Goal: Transaction & Acquisition: Purchase product/service

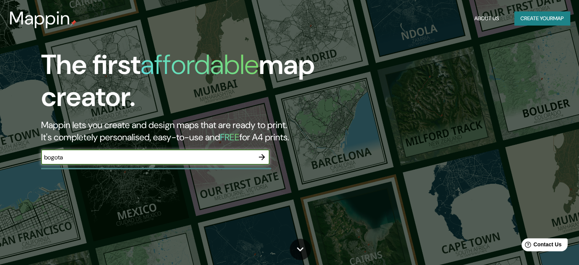
type input "bogota"
click at [264, 157] on icon "button" at bounding box center [262, 157] width 6 height 6
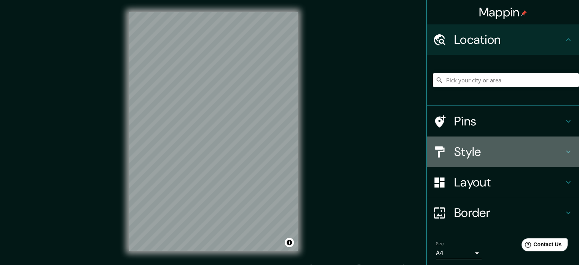
click at [533, 162] on div "Style" at bounding box center [503, 151] width 152 height 30
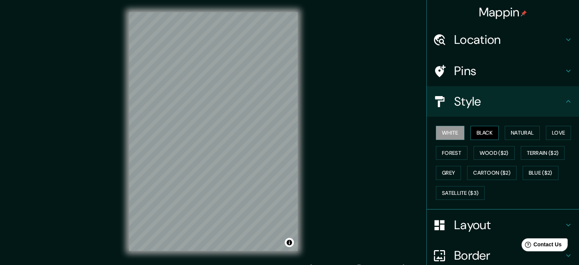
click at [494, 131] on button "Black" at bounding box center [485, 133] width 29 height 14
click at [531, 130] on button "Natural" at bounding box center [522, 133] width 35 height 14
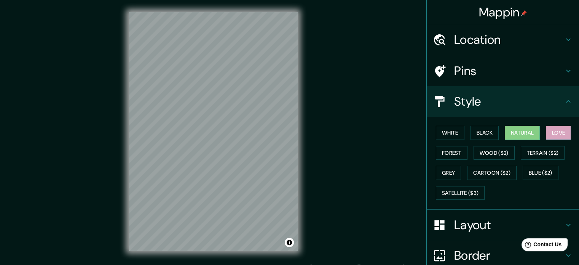
click at [556, 131] on button "Love" at bounding box center [558, 133] width 25 height 14
click at [443, 155] on button "Forest" at bounding box center [452, 153] width 32 height 14
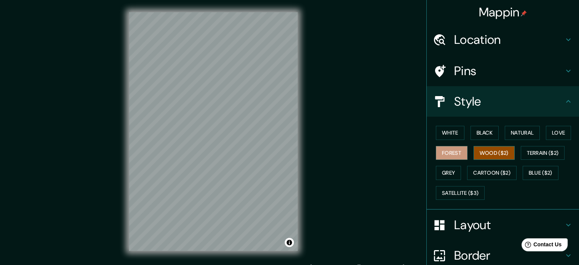
click at [485, 152] on button "Wood ($2)" at bounding box center [494, 153] width 41 height 14
click at [530, 154] on button "Terrain ($2)" at bounding box center [543, 153] width 44 height 14
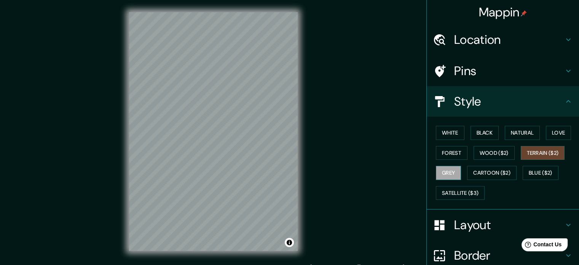
click at [438, 175] on button "Grey" at bounding box center [448, 173] width 25 height 14
click at [484, 172] on button "Cartoon ($2)" at bounding box center [492, 173] width 50 height 14
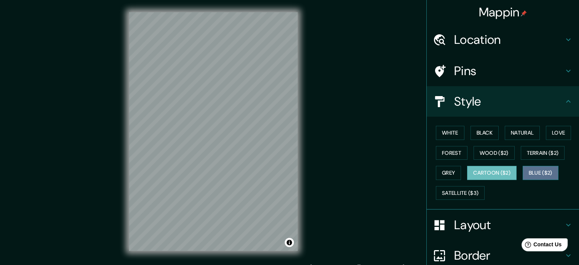
click at [538, 172] on button "Blue ($2)" at bounding box center [541, 173] width 36 height 14
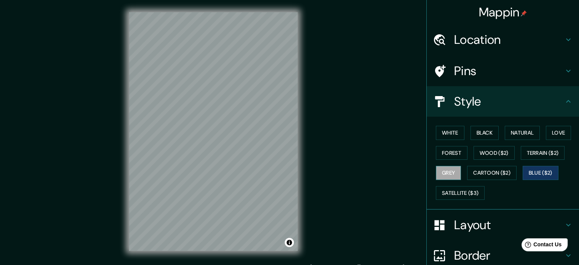
click at [450, 176] on button "Grey" at bounding box center [448, 173] width 25 height 14
click at [436, 130] on button "White" at bounding box center [450, 133] width 29 height 14
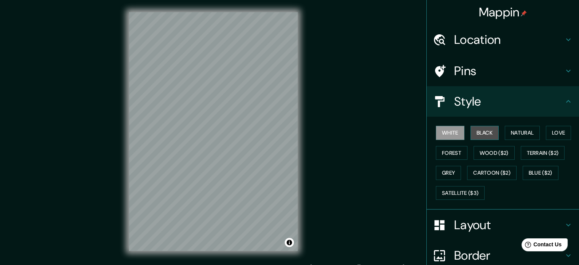
click at [485, 134] on button "Black" at bounding box center [485, 133] width 29 height 14
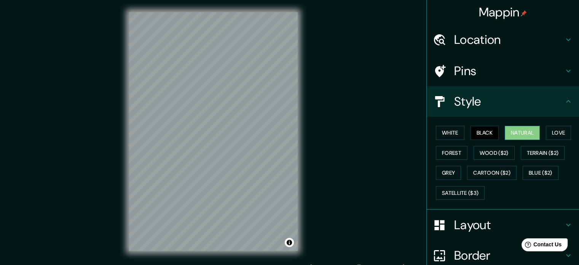
click at [513, 134] on button "Natural" at bounding box center [522, 133] width 35 height 14
click at [541, 136] on div "White Black Natural Love Forest Wood ($2) Terrain ($2) Grey Cartoon ($2) Blue (…" at bounding box center [506, 163] width 146 height 80
click at [548, 134] on button "Love" at bounding box center [558, 133] width 25 height 14
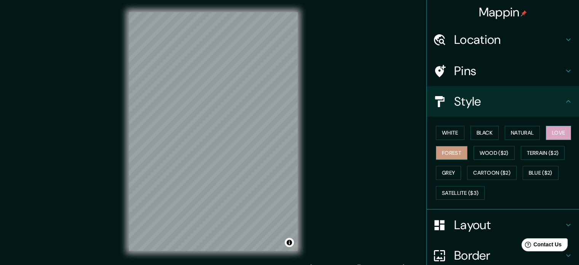
click at [438, 151] on button "Forest" at bounding box center [452, 153] width 32 height 14
click at [486, 150] on button "Wood ($2)" at bounding box center [494, 153] width 41 height 14
click at [427, 133] on div "White Black Natural Love Forest Wood ($2) Terrain ($2) Grey Cartoon ($2) Blue (…" at bounding box center [503, 163] width 152 height 93
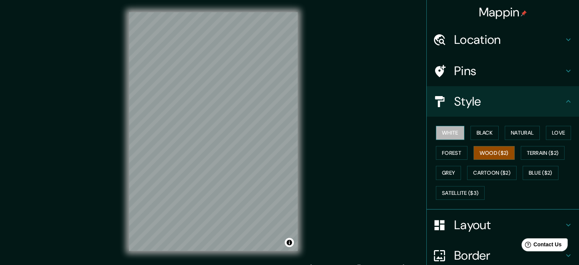
click at [447, 131] on button "White" at bounding box center [450, 133] width 29 height 14
click at [504, 38] on h4 "Location" at bounding box center [509, 39] width 110 height 15
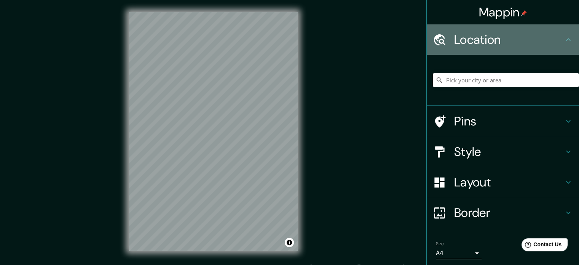
click at [520, 38] on h4 "Location" at bounding box center [509, 39] width 110 height 15
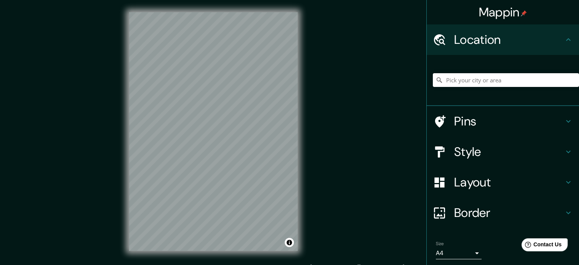
scroll to position [26, 0]
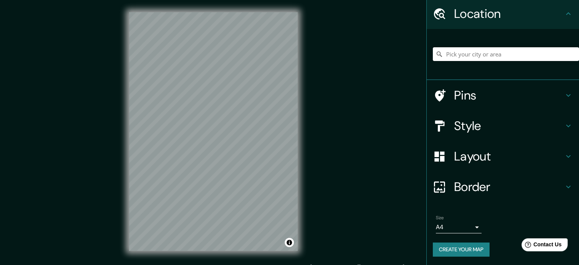
click at [544, 126] on h4 "Style" at bounding box center [509, 125] width 110 height 15
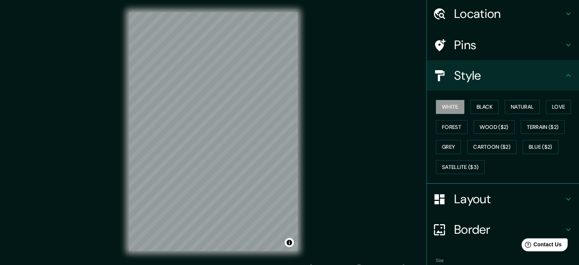
click at [542, 202] on h4 "Layout" at bounding box center [509, 198] width 110 height 15
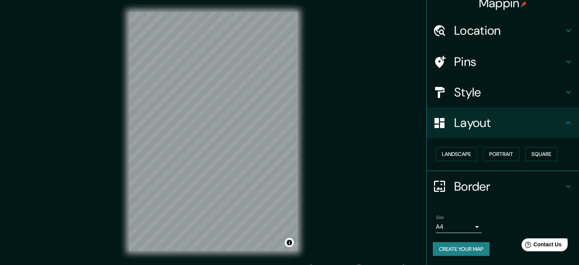
scroll to position [8, 0]
click at [445, 155] on button "Landscape" at bounding box center [456, 155] width 41 height 14
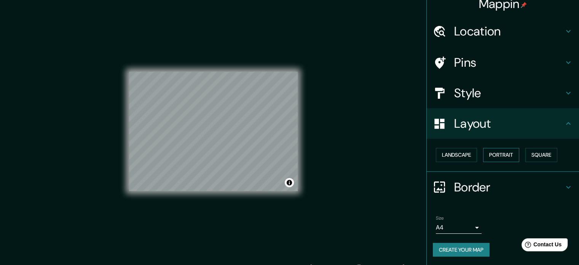
click at [501, 153] on button "Portrait" at bounding box center [501, 155] width 36 height 14
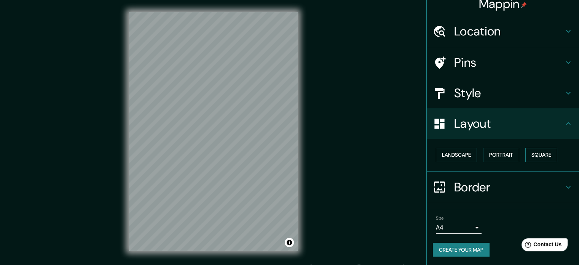
click at [542, 157] on button "Square" at bounding box center [542, 155] width 32 height 14
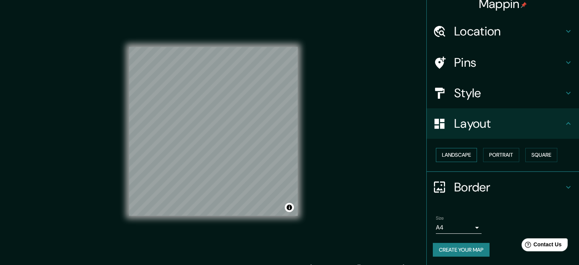
click at [468, 155] on button "Landscape" at bounding box center [456, 155] width 41 height 14
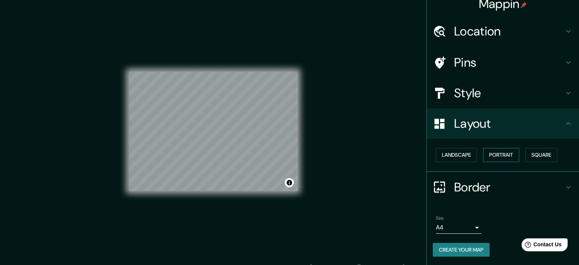
click at [495, 156] on button "Portrait" at bounding box center [501, 155] width 36 height 14
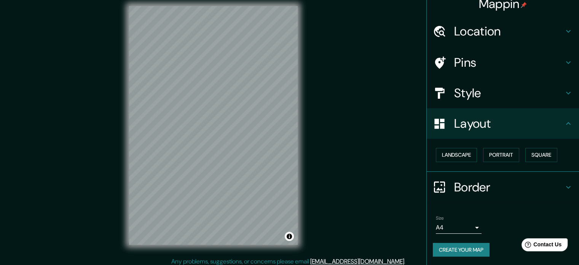
scroll to position [10, 0]
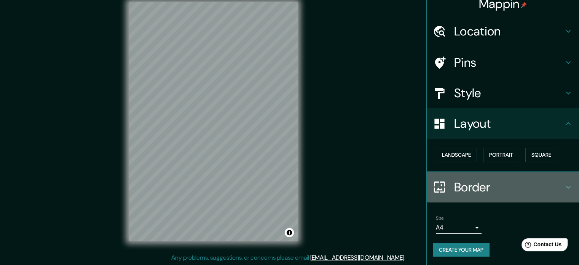
click at [490, 181] on h4 "Border" at bounding box center [509, 186] width 110 height 15
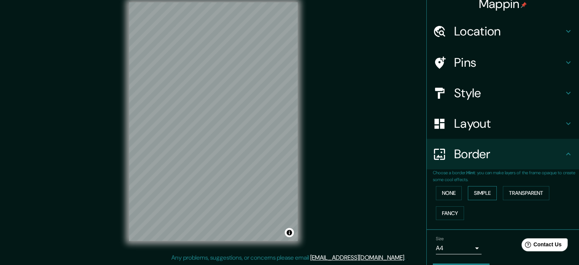
scroll to position [29, 0]
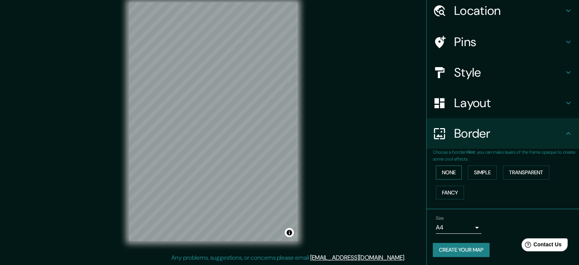
click at [451, 170] on button "None" at bounding box center [449, 172] width 26 height 14
click at [484, 172] on button "Simple" at bounding box center [482, 172] width 29 height 14
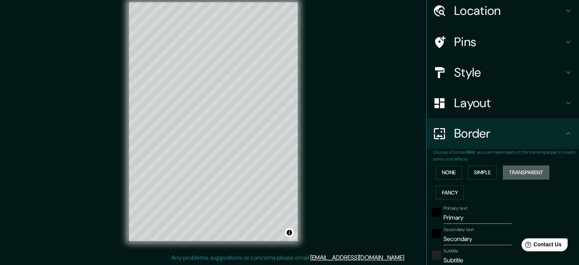
click at [515, 171] on button "Transparent" at bounding box center [526, 172] width 46 height 14
click at [447, 190] on button "Fancy" at bounding box center [450, 192] width 28 height 14
click at [452, 172] on button "None" at bounding box center [449, 172] width 26 height 14
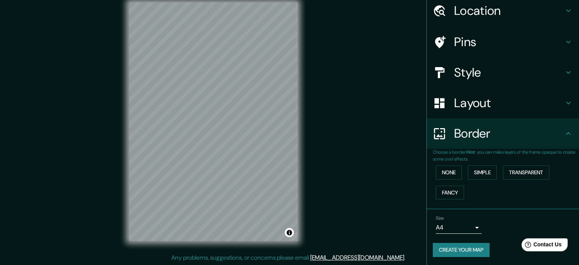
scroll to position [0, 0]
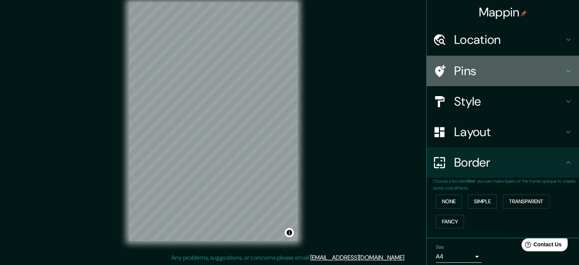
click at [523, 67] on h4 "Pins" at bounding box center [509, 70] width 110 height 15
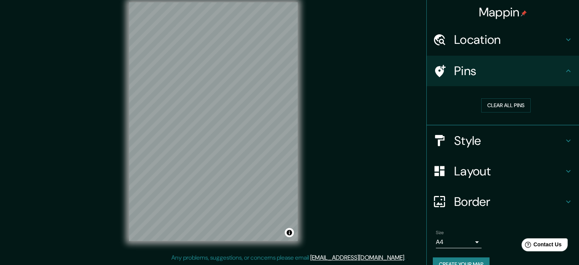
click at [464, 261] on button "Create your map" at bounding box center [461, 264] width 57 height 14
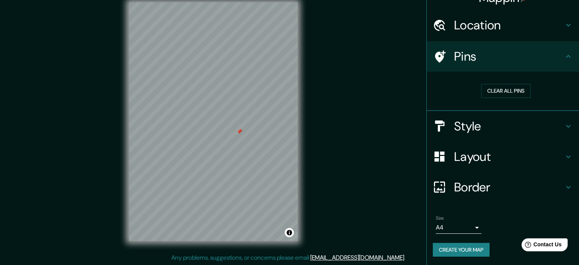
click at [468, 249] on button "Create your map" at bounding box center [461, 250] width 57 height 14
click at [237, 131] on div at bounding box center [240, 131] width 6 height 6
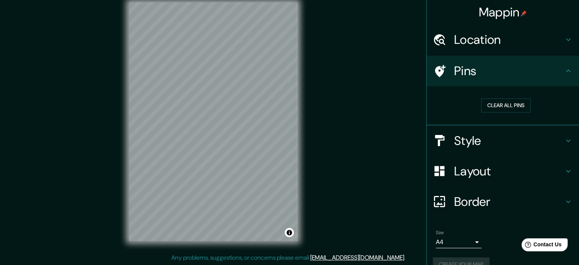
scroll to position [0, 0]
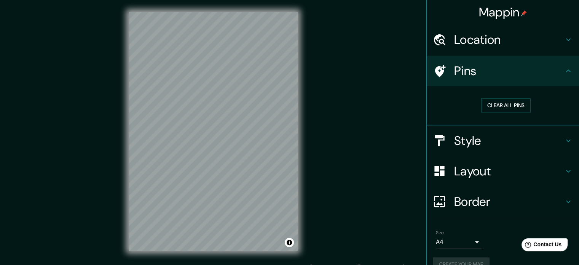
click at [529, 74] on h4 "Pins" at bounding box center [509, 70] width 110 height 15
click at [516, 102] on button "Clear all pins" at bounding box center [506, 105] width 50 height 14
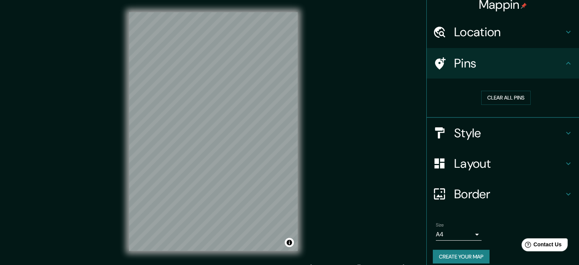
scroll to position [14, 0]
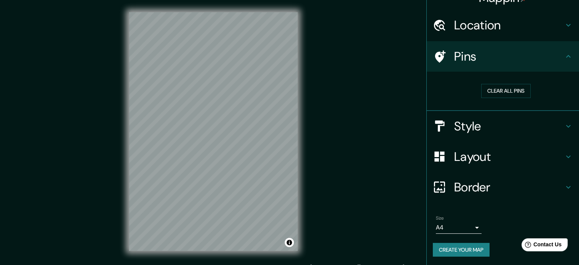
click at [458, 248] on button "Create your map" at bounding box center [461, 250] width 57 height 14
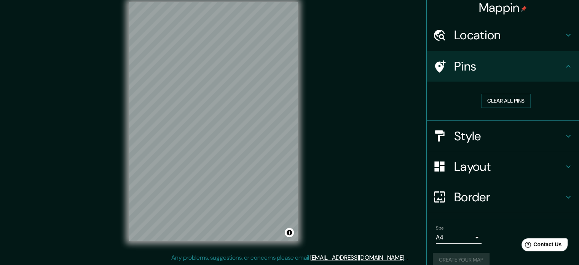
scroll to position [0, 0]
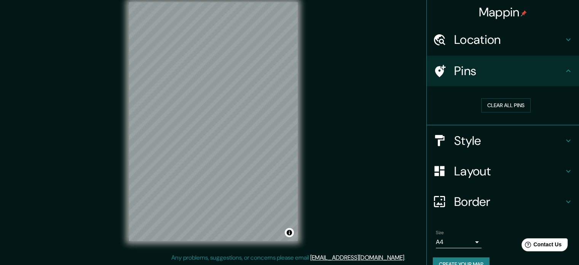
click at [477, 241] on div "Size A4 single" at bounding box center [503, 239] width 140 height 24
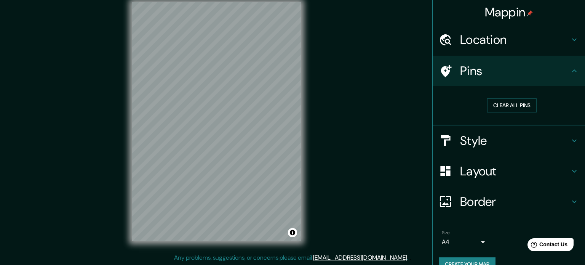
click at [470, 241] on body "Mappin Location Pins Clear all pins Style Layout Border Choose a border. Hint :…" at bounding box center [292, 122] width 585 height 265
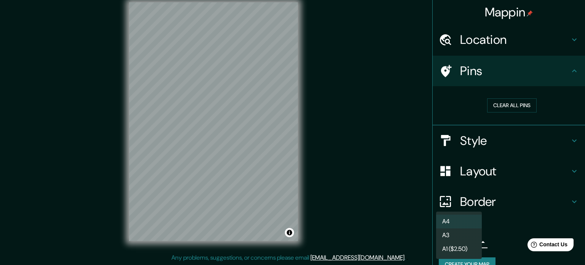
click at [469, 223] on li "A4" at bounding box center [459, 221] width 46 height 14
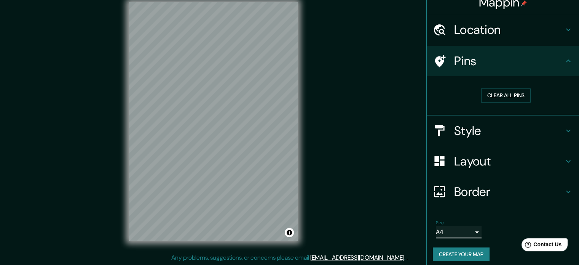
scroll to position [14, 0]
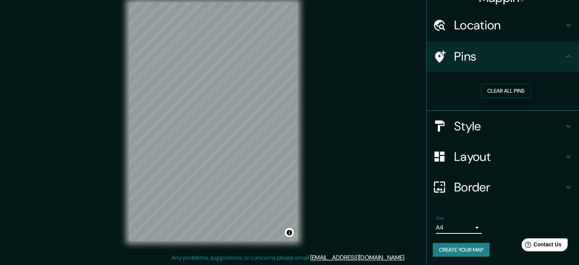
click at [482, 239] on div "Size A4 single Create your map" at bounding box center [503, 237] width 140 height 51
click at [470, 243] on button "Create your map" at bounding box center [461, 250] width 57 height 14
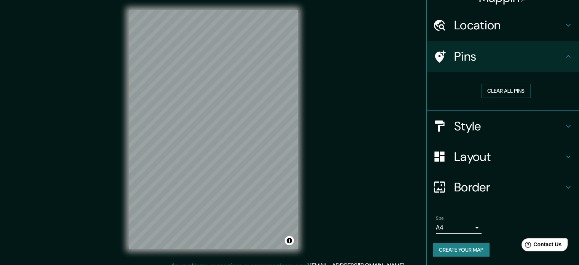
scroll to position [0, 0]
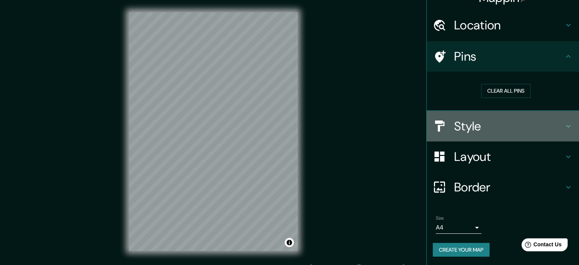
click at [499, 134] on div "Style" at bounding box center [503, 126] width 152 height 30
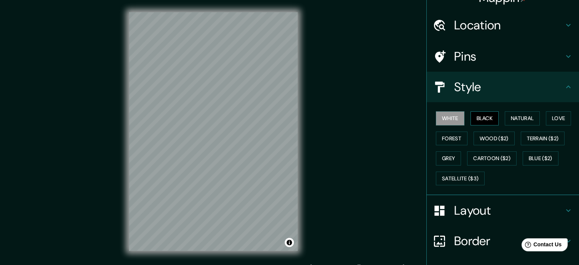
click at [491, 120] on button "Black" at bounding box center [485, 118] width 29 height 14
click at [512, 120] on button "Natural" at bounding box center [522, 118] width 35 height 14
click at [438, 118] on button "White" at bounding box center [450, 118] width 29 height 14
click at [550, 121] on button "Love" at bounding box center [558, 118] width 25 height 14
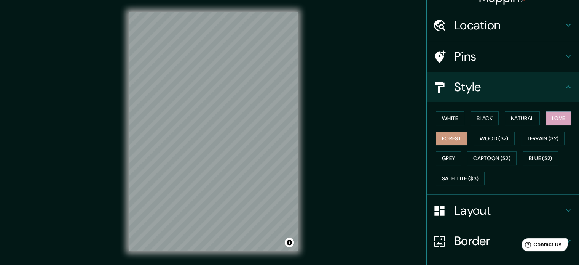
click at [454, 138] on button "Forest" at bounding box center [452, 138] width 32 height 14
click at [453, 154] on button "Grey" at bounding box center [448, 158] width 25 height 14
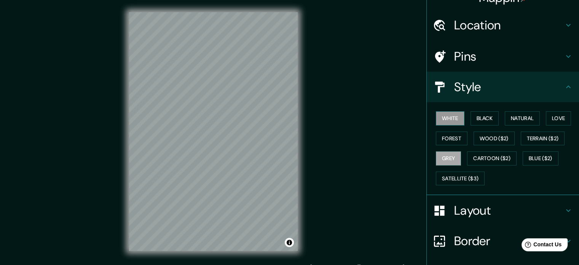
click at [452, 123] on button "White" at bounding box center [450, 118] width 29 height 14
click at [513, 117] on button "Natural" at bounding box center [522, 118] width 35 height 14
click at [443, 119] on button "White" at bounding box center [450, 118] width 29 height 14
click at [478, 119] on button "Black" at bounding box center [485, 118] width 29 height 14
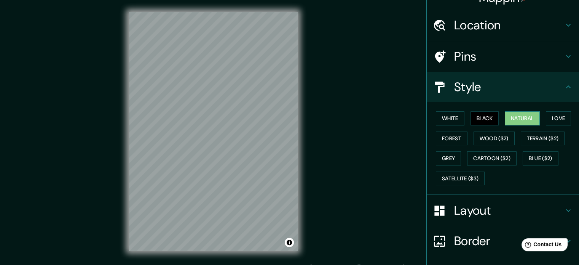
click at [510, 120] on button "Natural" at bounding box center [522, 118] width 35 height 14
click at [498, 51] on h4 "Pins" at bounding box center [509, 56] width 110 height 15
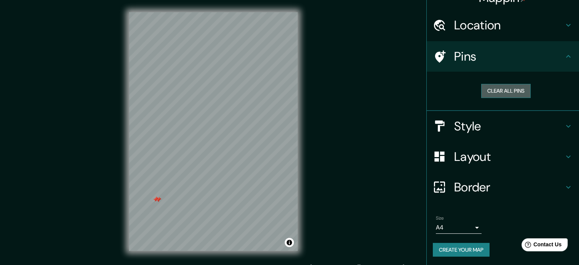
click at [496, 90] on button "Clear all pins" at bounding box center [506, 91] width 50 height 14
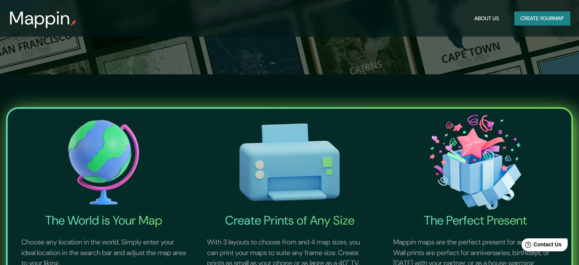
scroll to position [38, 0]
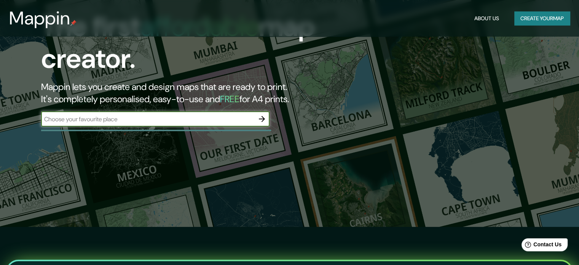
click at [199, 123] on div "​" at bounding box center [155, 118] width 229 height 15
type input "bogota"
click at [267, 119] on icon "button" at bounding box center [261, 118] width 9 height 9
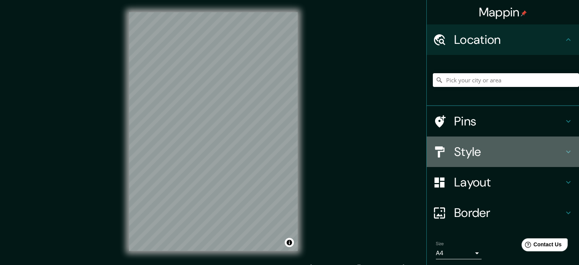
click at [509, 150] on h4 "Style" at bounding box center [509, 151] width 110 height 15
